Goal: Task Accomplishment & Management: Manage account settings

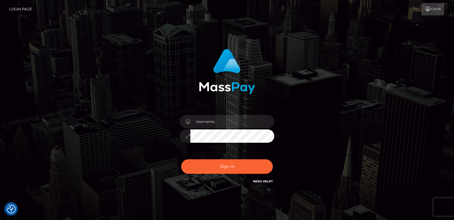
checkbox input "true"
click at [13, 9] on link "Login Page" at bounding box center [20, 9] width 23 height 12
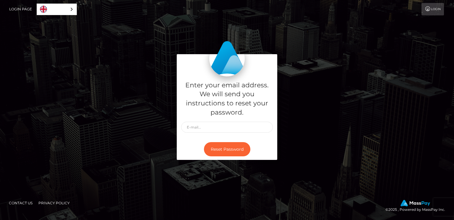
click at [427, 7] on icon at bounding box center [428, 9] width 6 height 5
